Goal: Check status: Check status

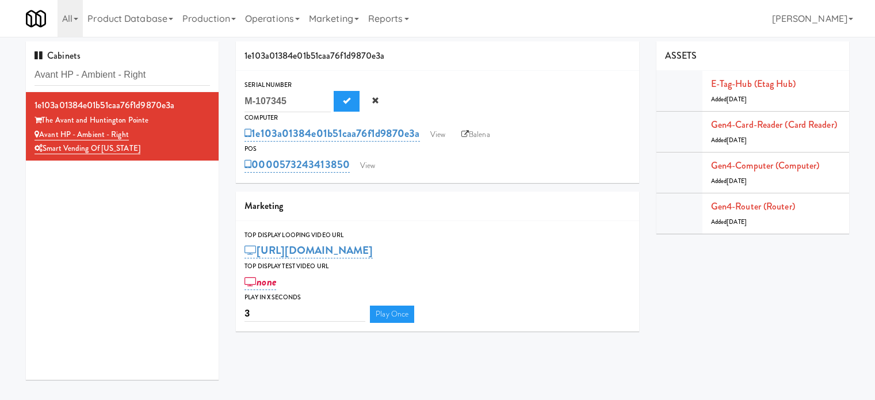
click at [113, 69] on input "Avant HP - Ambient - Right" at bounding box center [122, 74] width 175 height 21
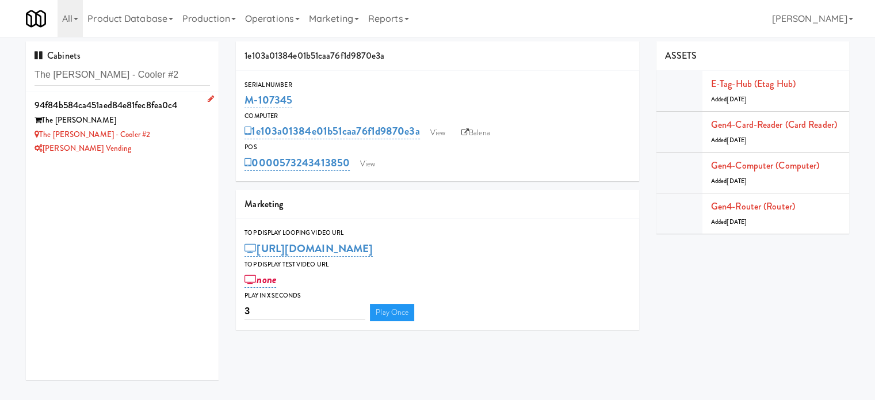
type input "The [PERSON_NAME] - Cooler #2"
drag, startPoint x: 134, startPoint y: 147, endPoint x: 151, endPoint y: 130, distance: 24.0
click at [135, 147] on div "[PERSON_NAME] Vending" at bounding box center [122, 148] width 175 height 14
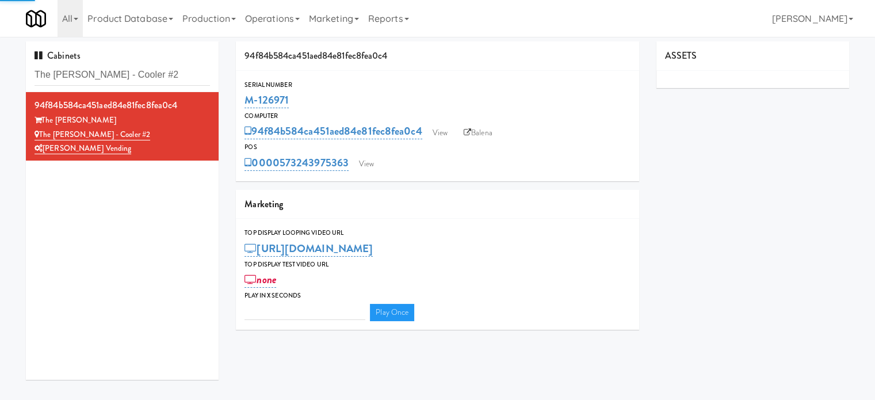
type input "3"
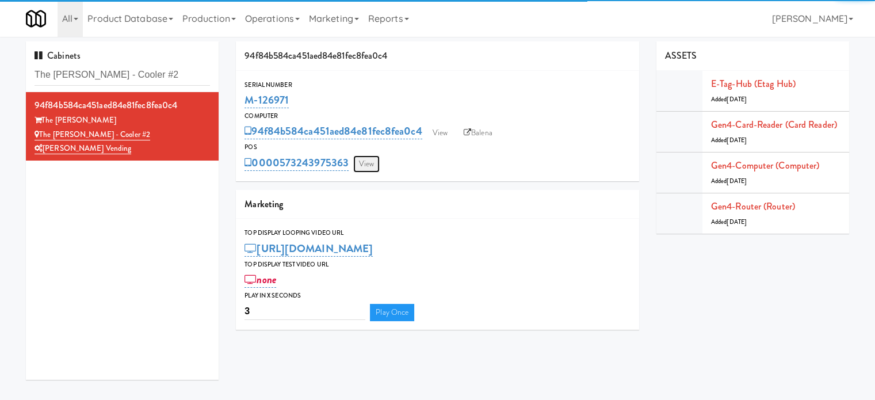
click at [365, 169] on link "View" at bounding box center [366, 163] width 26 height 17
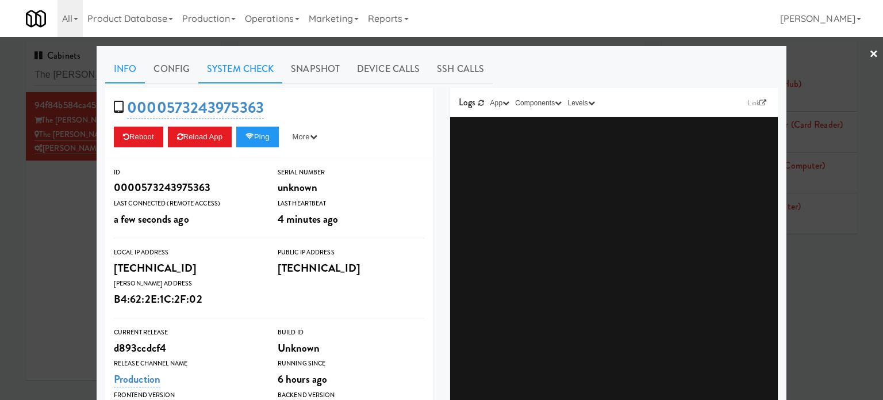
click at [239, 66] on link "System Check" at bounding box center [240, 69] width 84 height 29
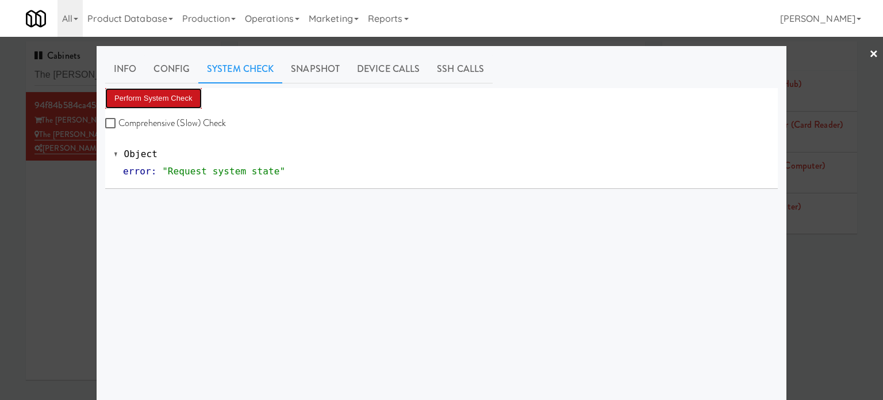
click at [162, 97] on button "Perform System Check" at bounding box center [153, 98] width 97 height 21
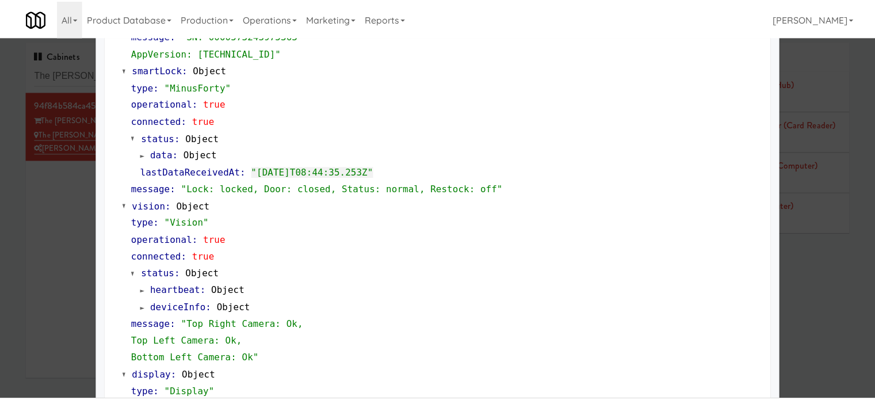
scroll to position [493, 0]
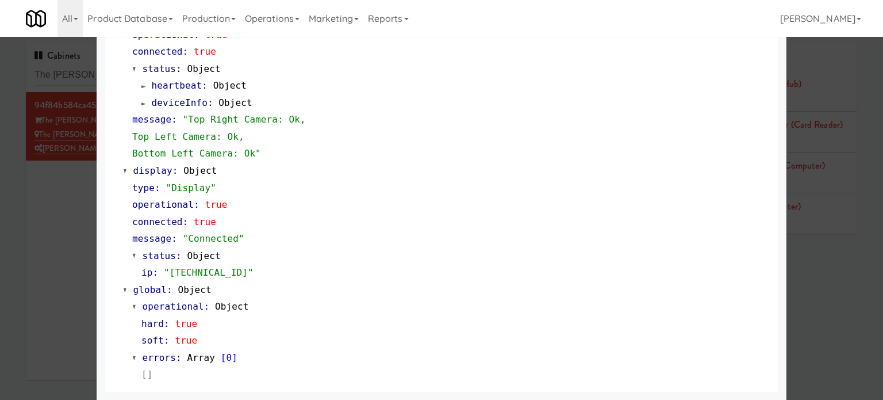
click at [820, 282] on div at bounding box center [441, 200] width 883 height 400
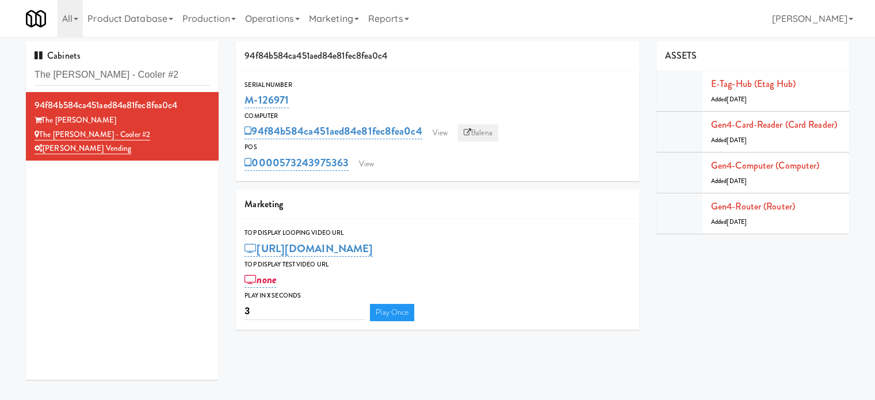
click at [485, 134] on link "Balena" at bounding box center [478, 132] width 40 height 17
